Goal: Navigation & Orientation: Find specific page/section

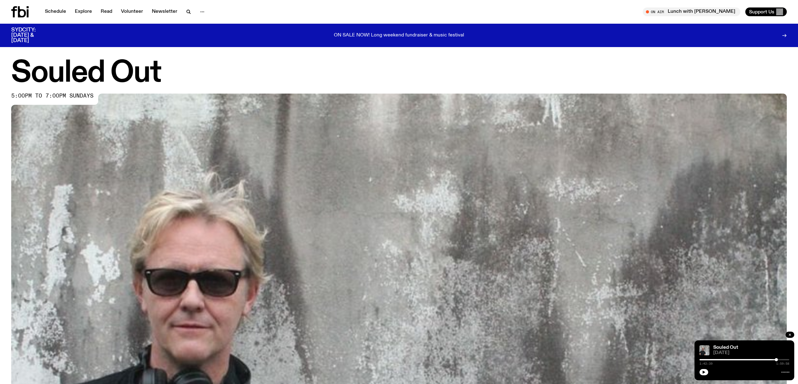
click at [709, 371] on div at bounding box center [745, 371] width 90 height 7
click at [702, 372] on icon "button" at bounding box center [704, 373] width 4 height 4
click at [433, 62] on h1 "Souled Out" at bounding box center [399, 73] width 776 height 28
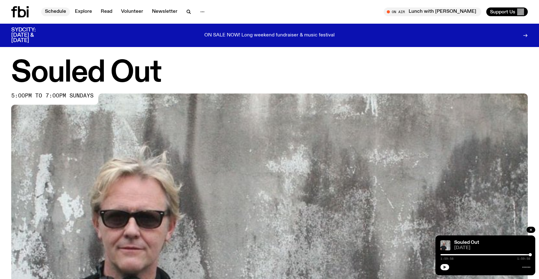
click at [54, 8] on link "Schedule" at bounding box center [55, 11] width 29 height 9
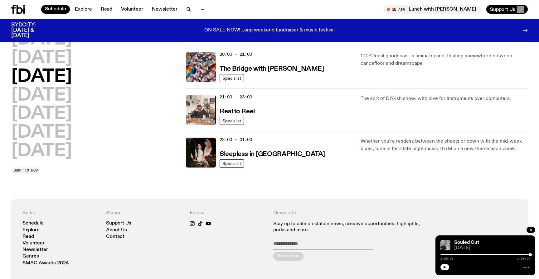
scroll to position [311, 0]
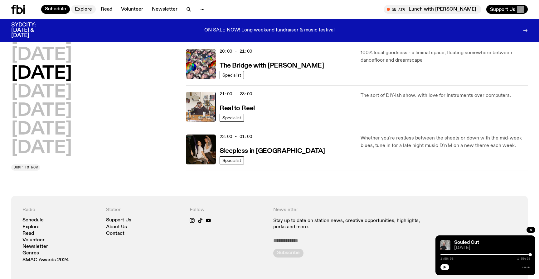
click at [74, 12] on link "Explore" at bounding box center [83, 9] width 25 height 9
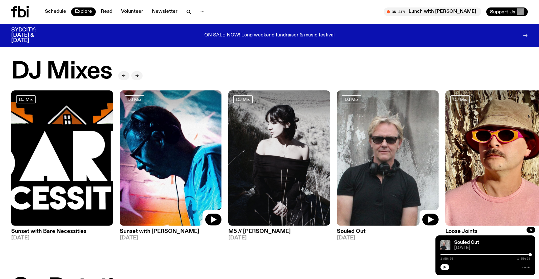
scroll to position [12, 0]
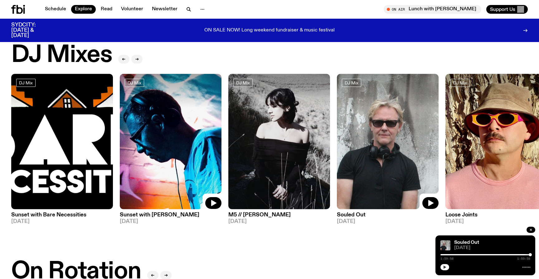
click at [206, 197] on icon at bounding box center [171, 142] width 102 height 136
click at [212, 201] on icon "button" at bounding box center [213, 203] width 7 height 7
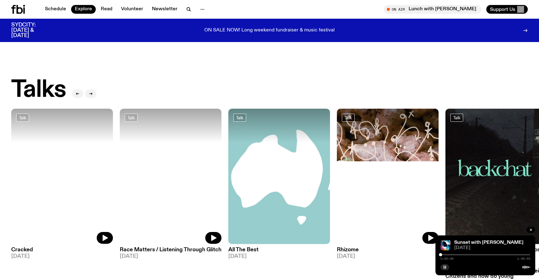
scroll to position [650, 0]
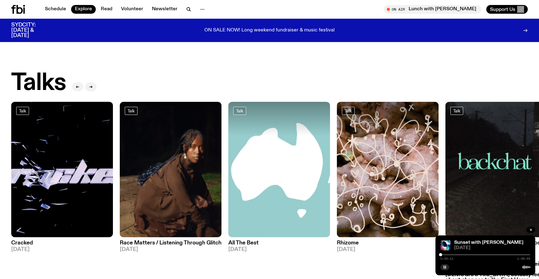
click at [26, 243] on h3 "Cracked" at bounding box center [62, 243] width 102 height 5
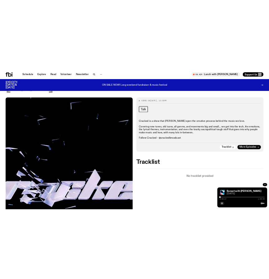
scroll to position [80, 0]
